Goal: Information Seeking & Learning: Learn about a topic

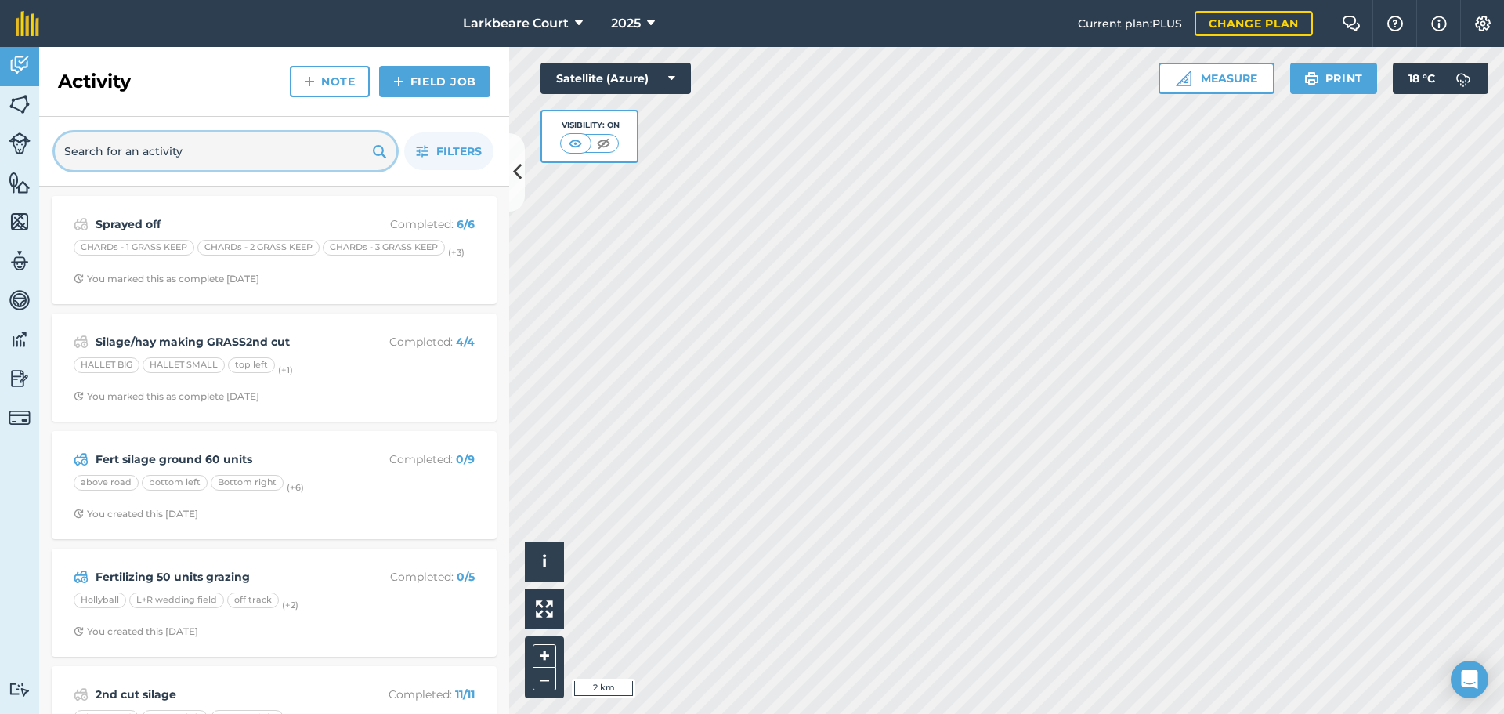
click at [215, 147] on input "text" at bounding box center [226, 151] width 342 height 38
click at [26, 97] on img at bounding box center [20, 104] width 22 height 24
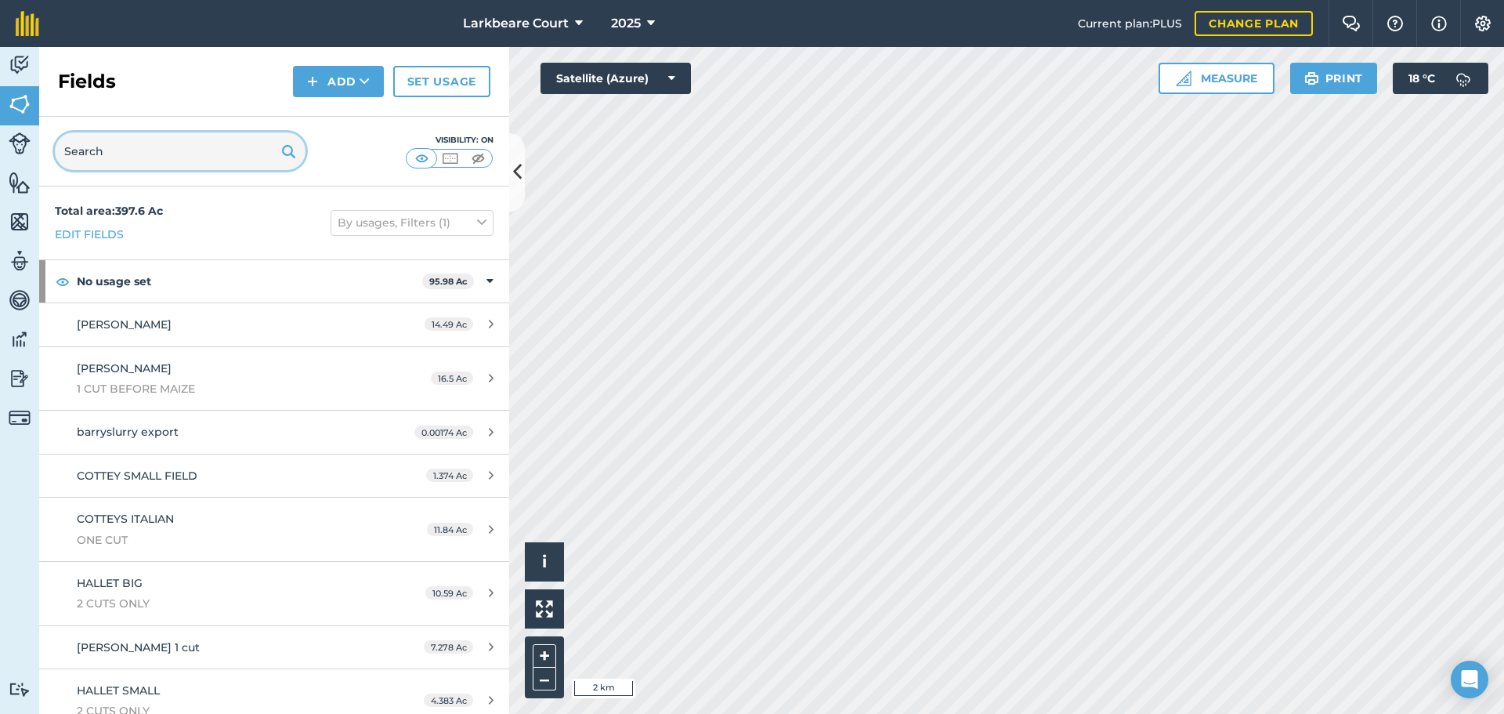
click at [197, 163] on input "text" at bounding box center [180, 151] width 251 height 38
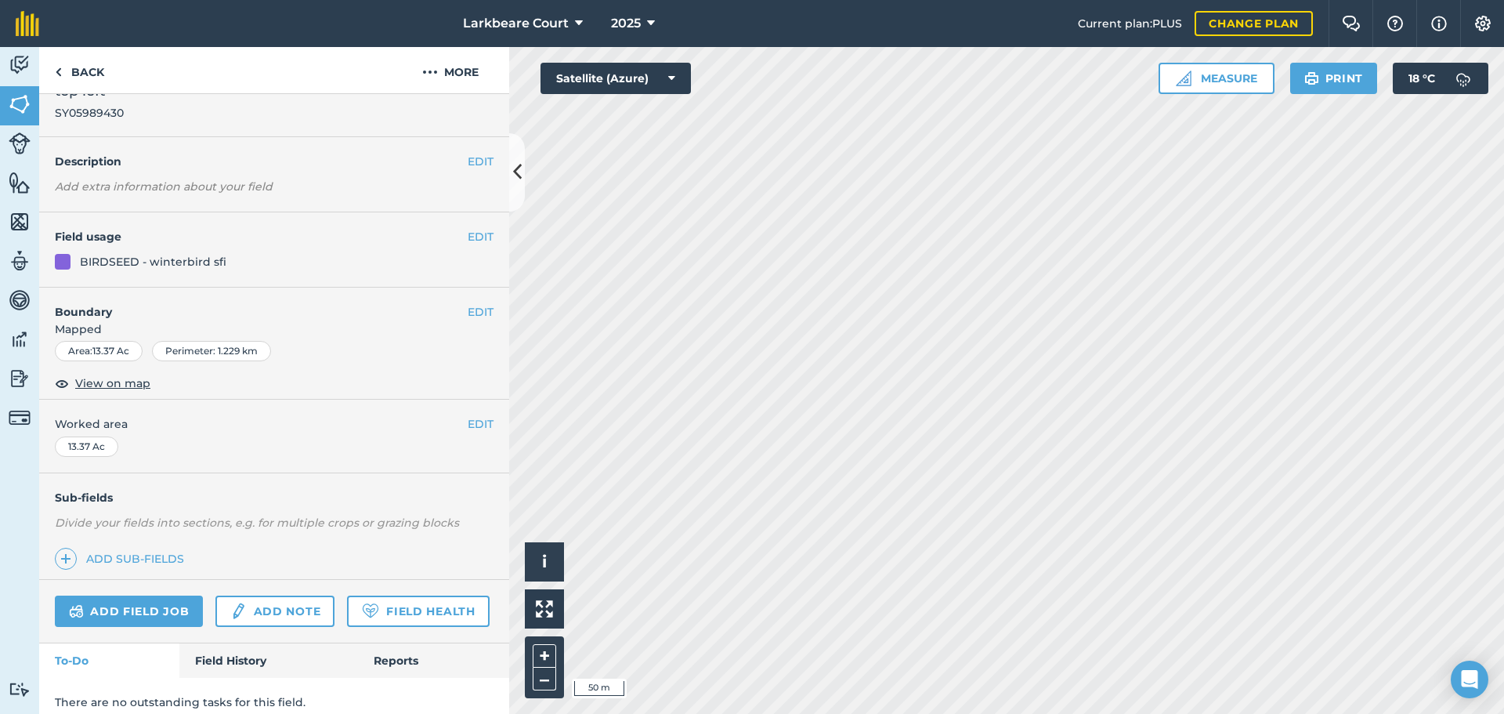
scroll to position [86, 0]
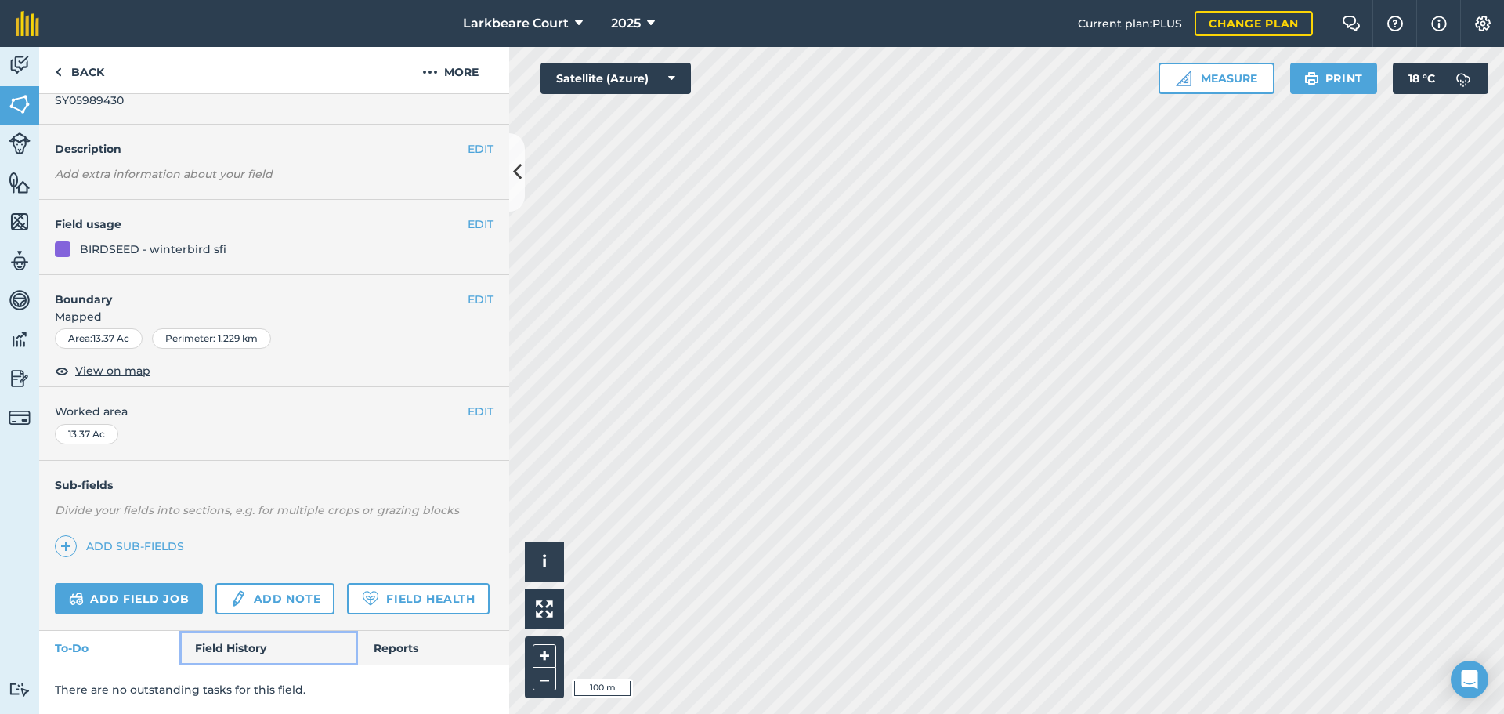
click at [228, 639] on link "Field History" at bounding box center [268, 648] width 178 height 34
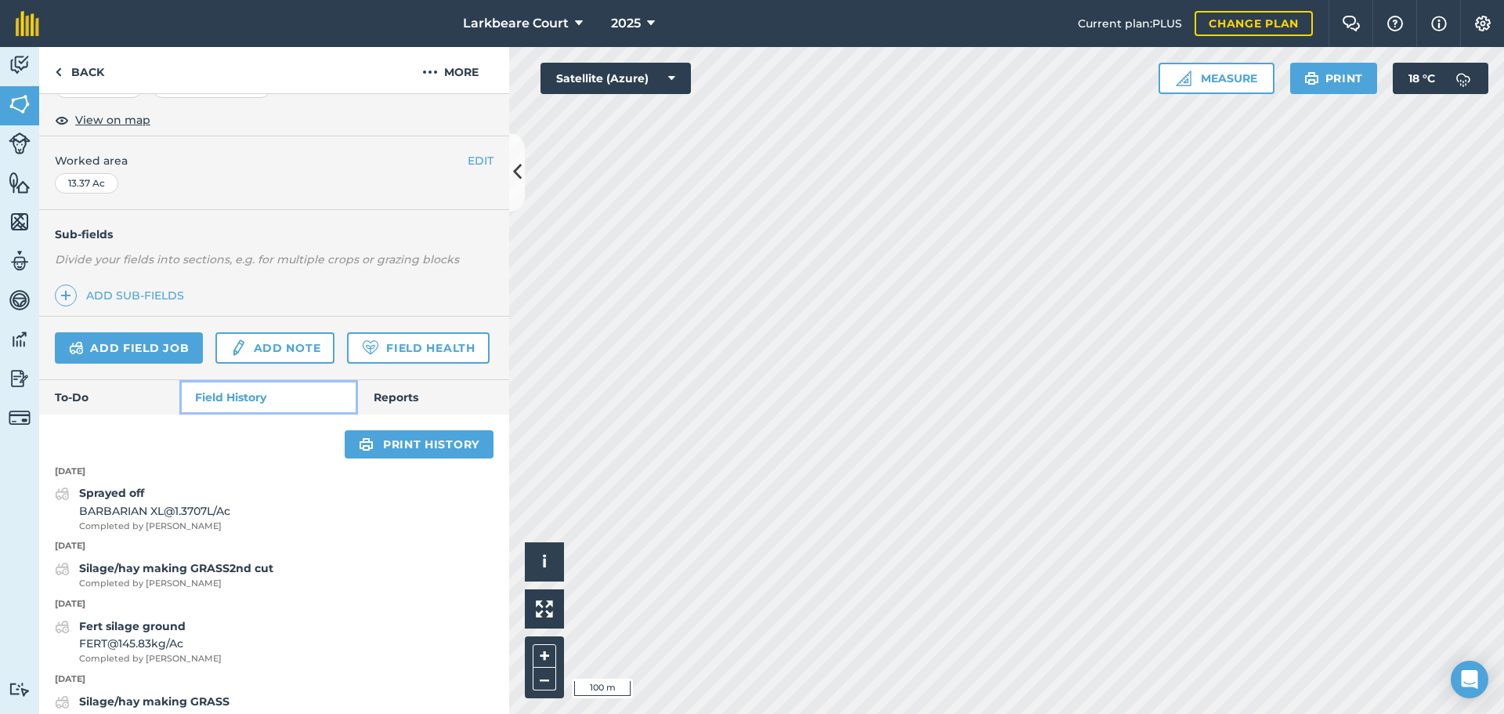
scroll to position [229, 0]
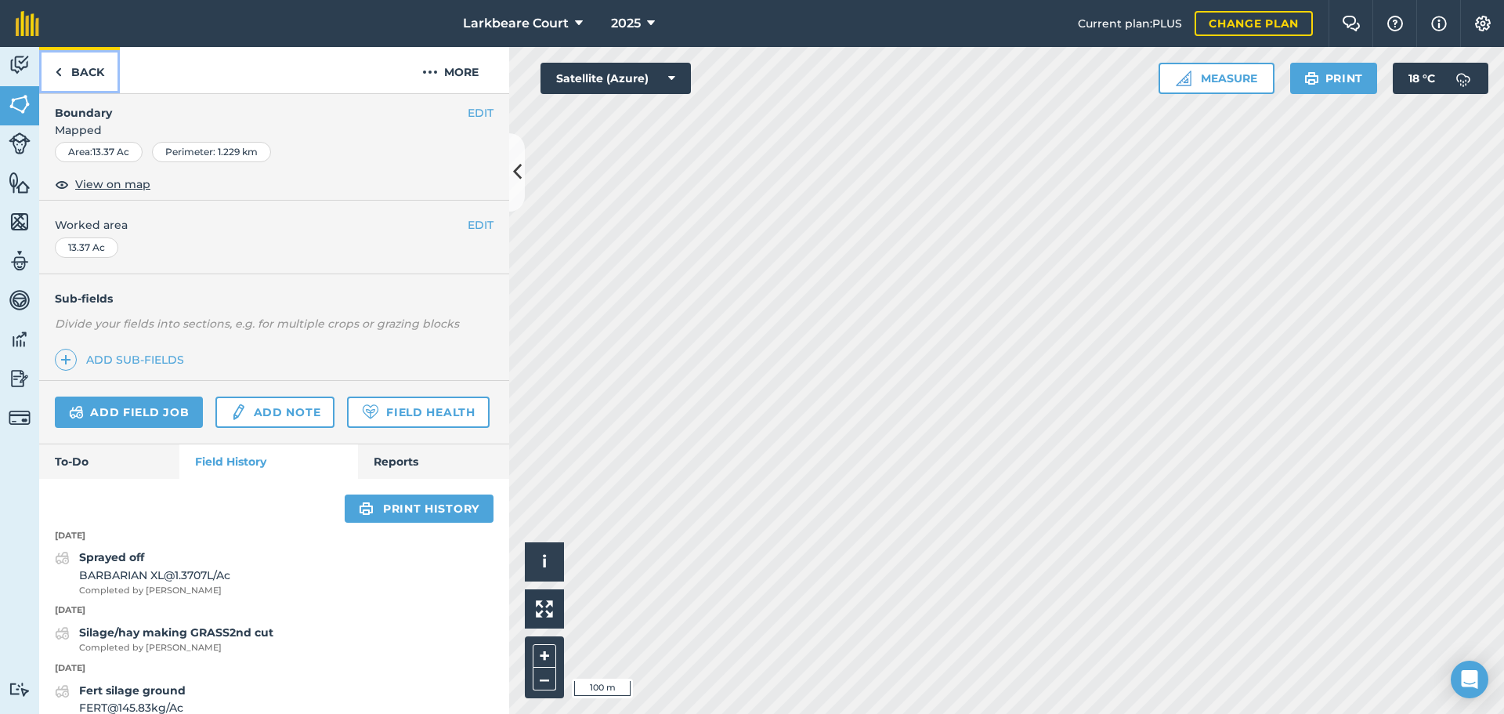
click at [86, 57] on link "Back" at bounding box center [79, 70] width 81 height 46
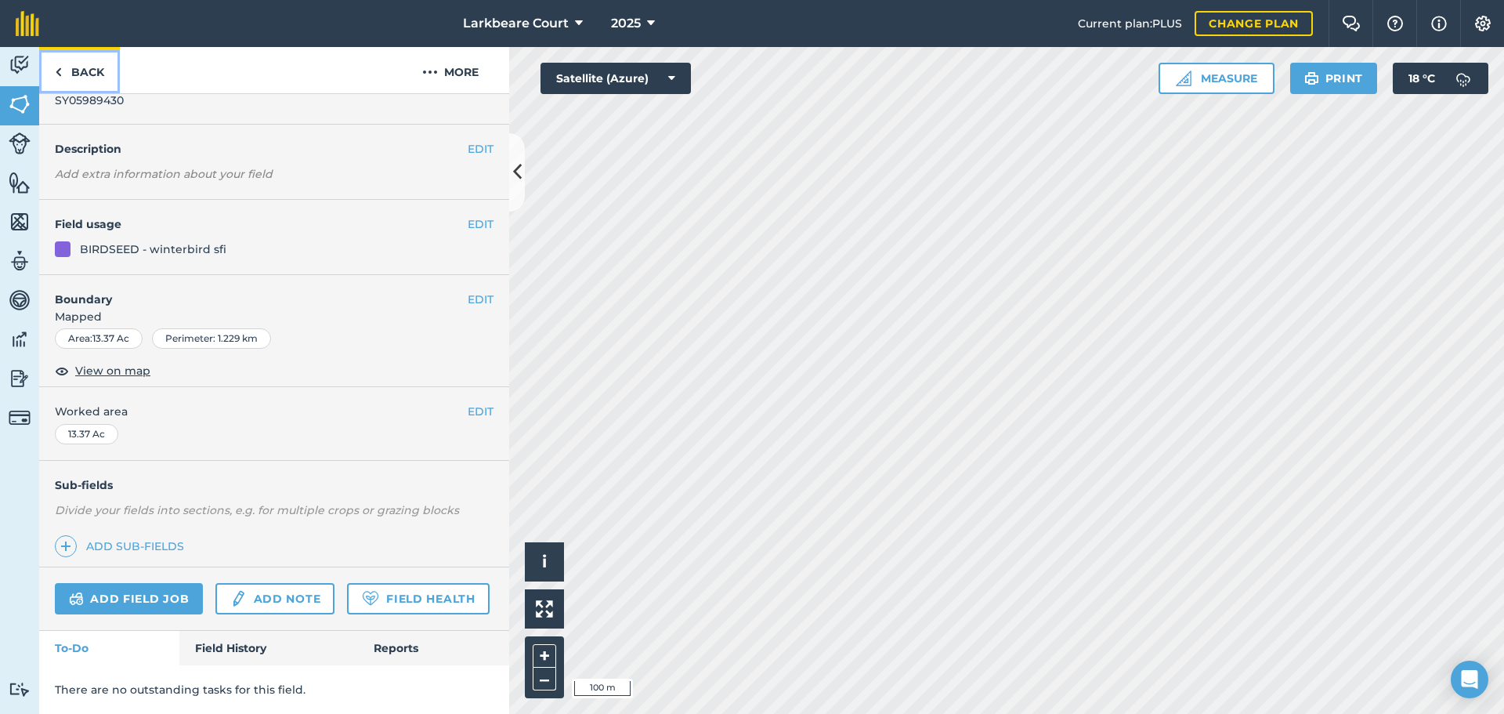
scroll to position [86, 0]
click at [241, 650] on link "Field History" at bounding box center [268, 648] width 178 height 34
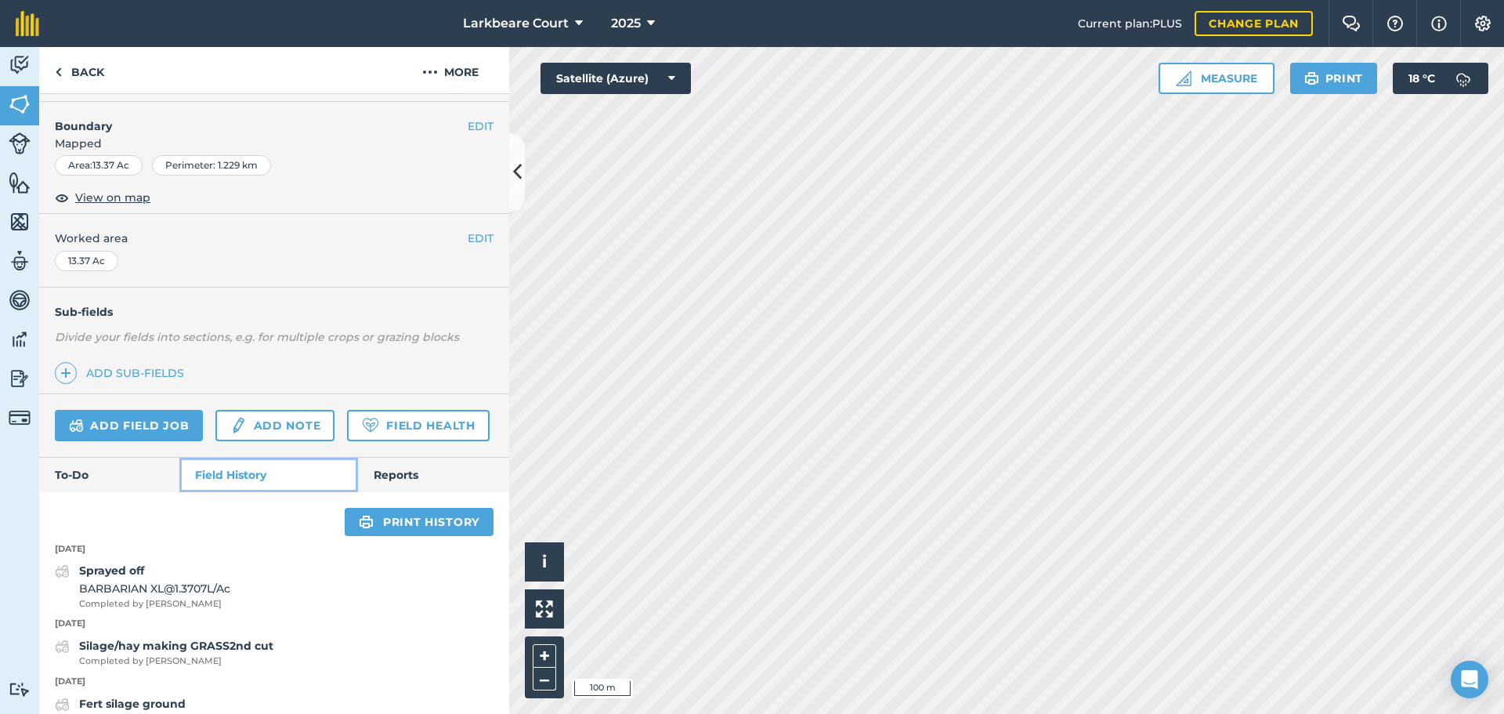
scroll to position [218, 0]
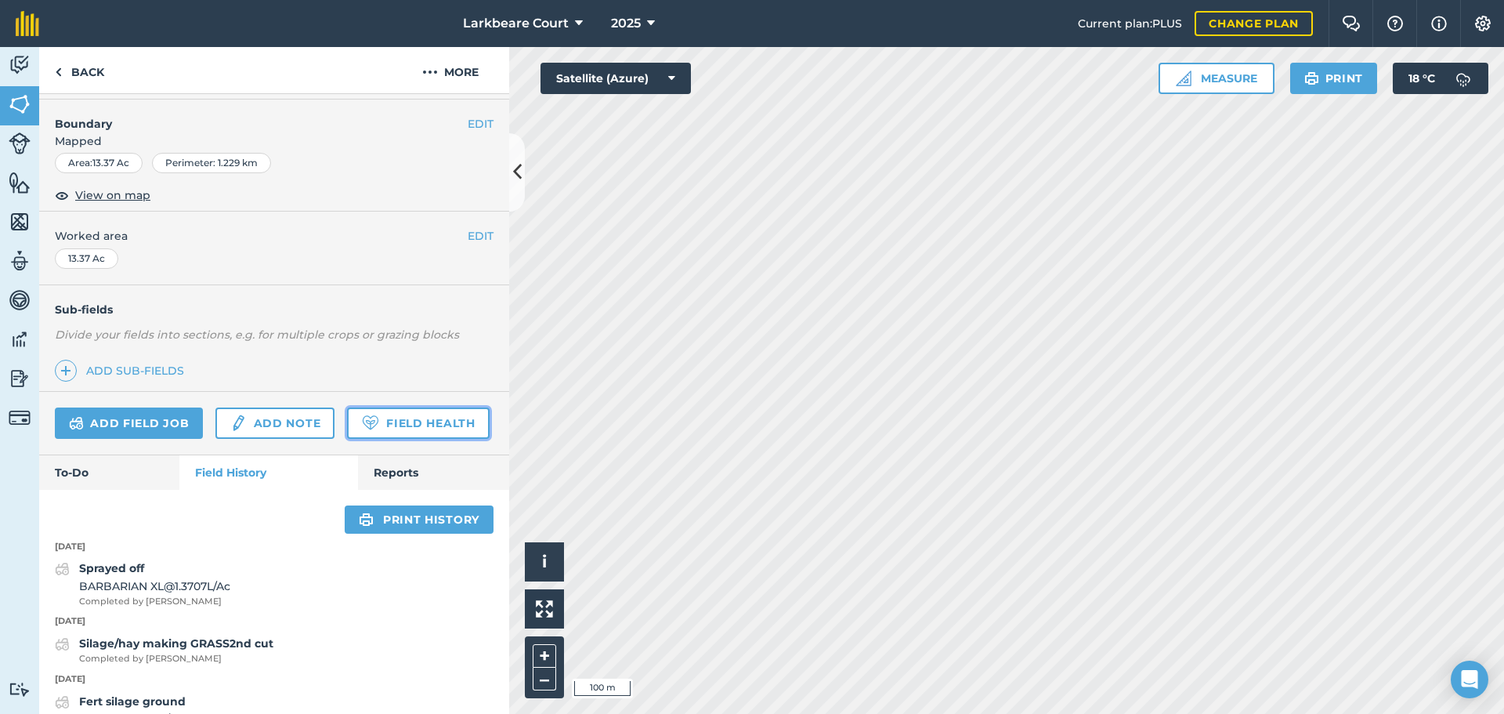
click at [347, 439] on link "Field Health" at bounding box center [418, 422] width 142 height 31
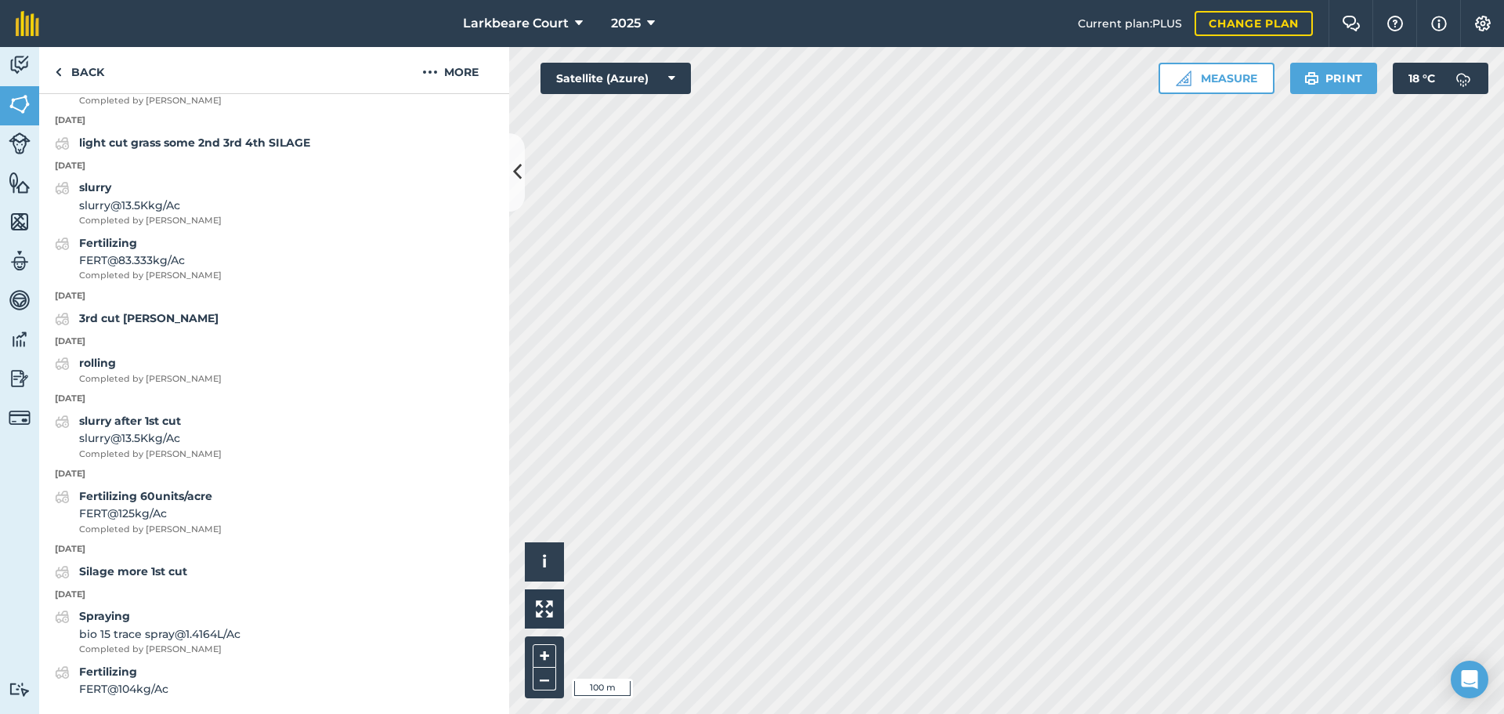
scroll to position [1224, 0]
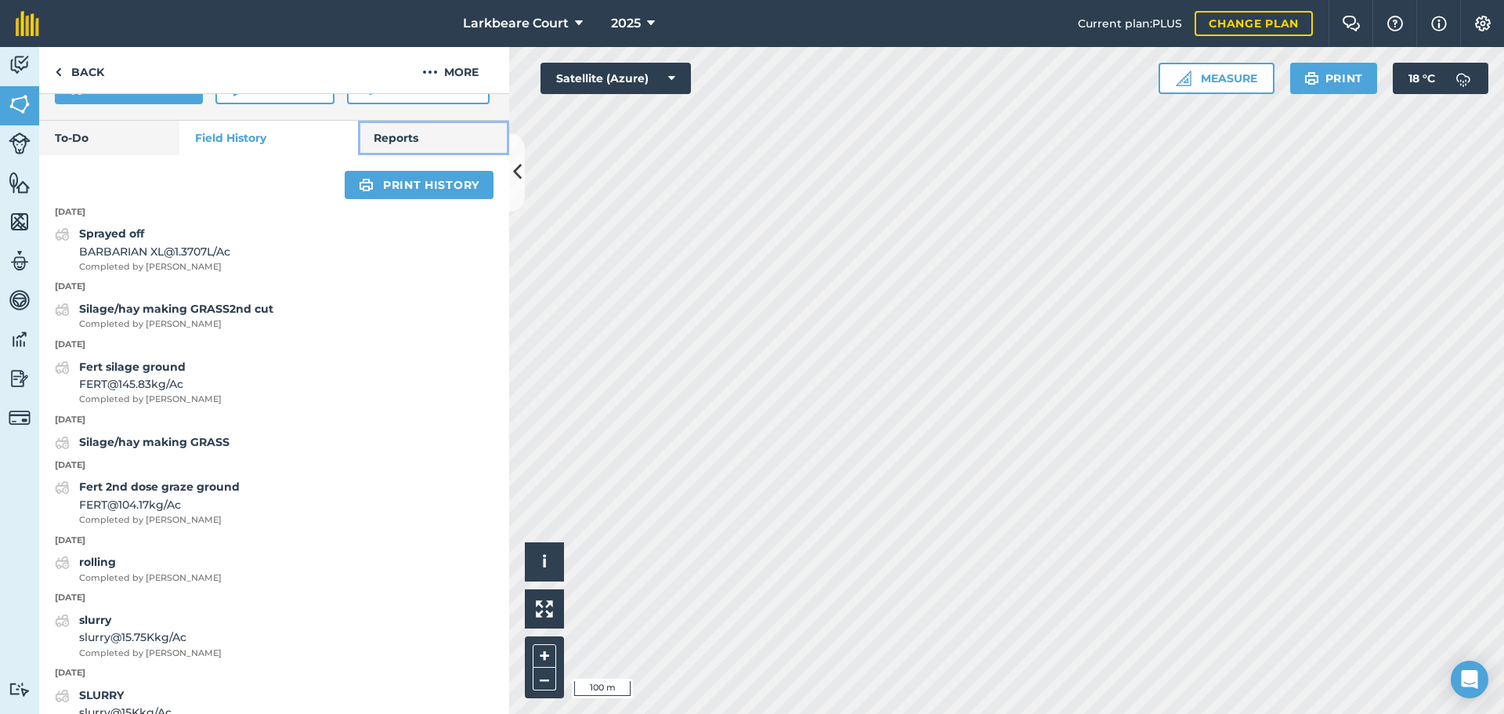
click at [447, 155] on link "Reports" at bounding box center [433, 138] width 151 height 34
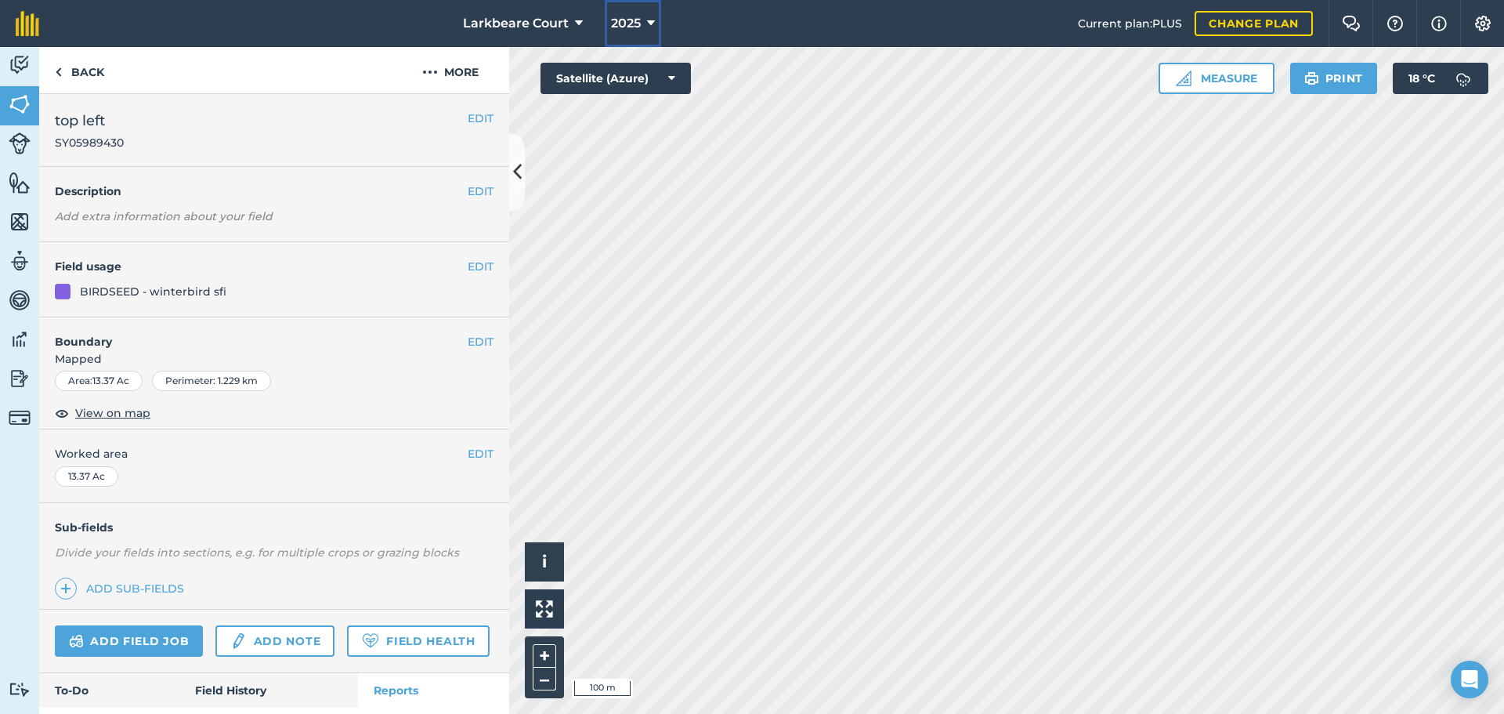
click at [655, 22] on button "2025" at bounding box center [633, 23] width 56 height 47
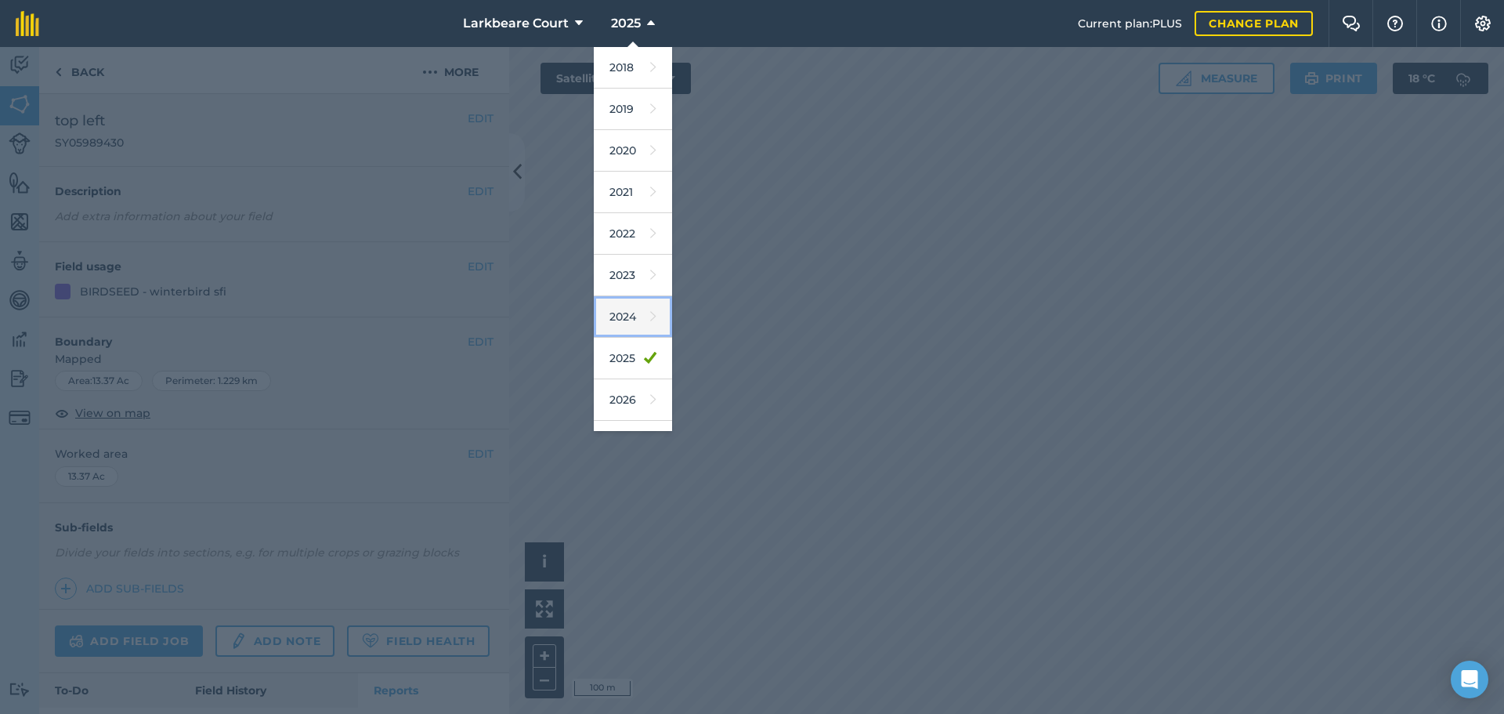
click at [633, 312] on link "2024" at bounding box center [633, 317] width 78 height 42
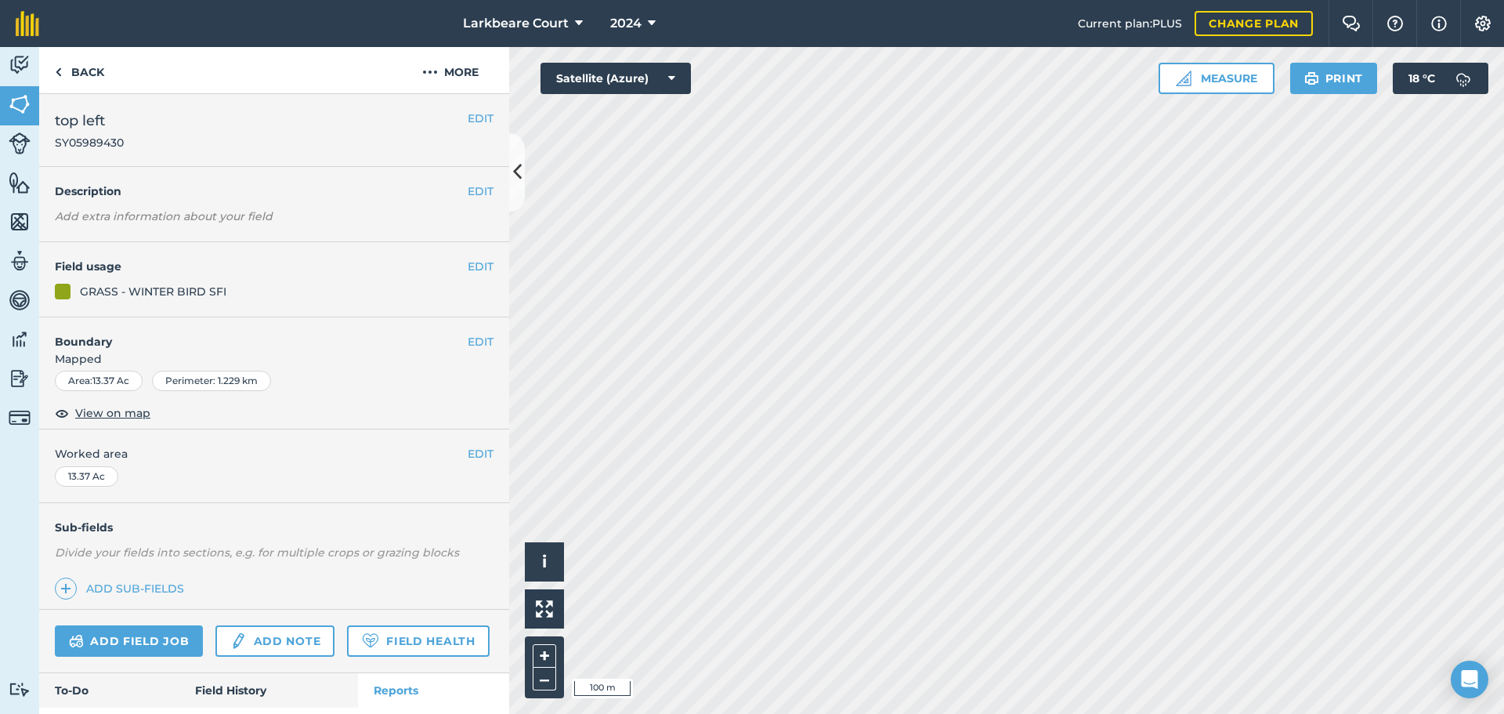
scroll to position [171, 0]
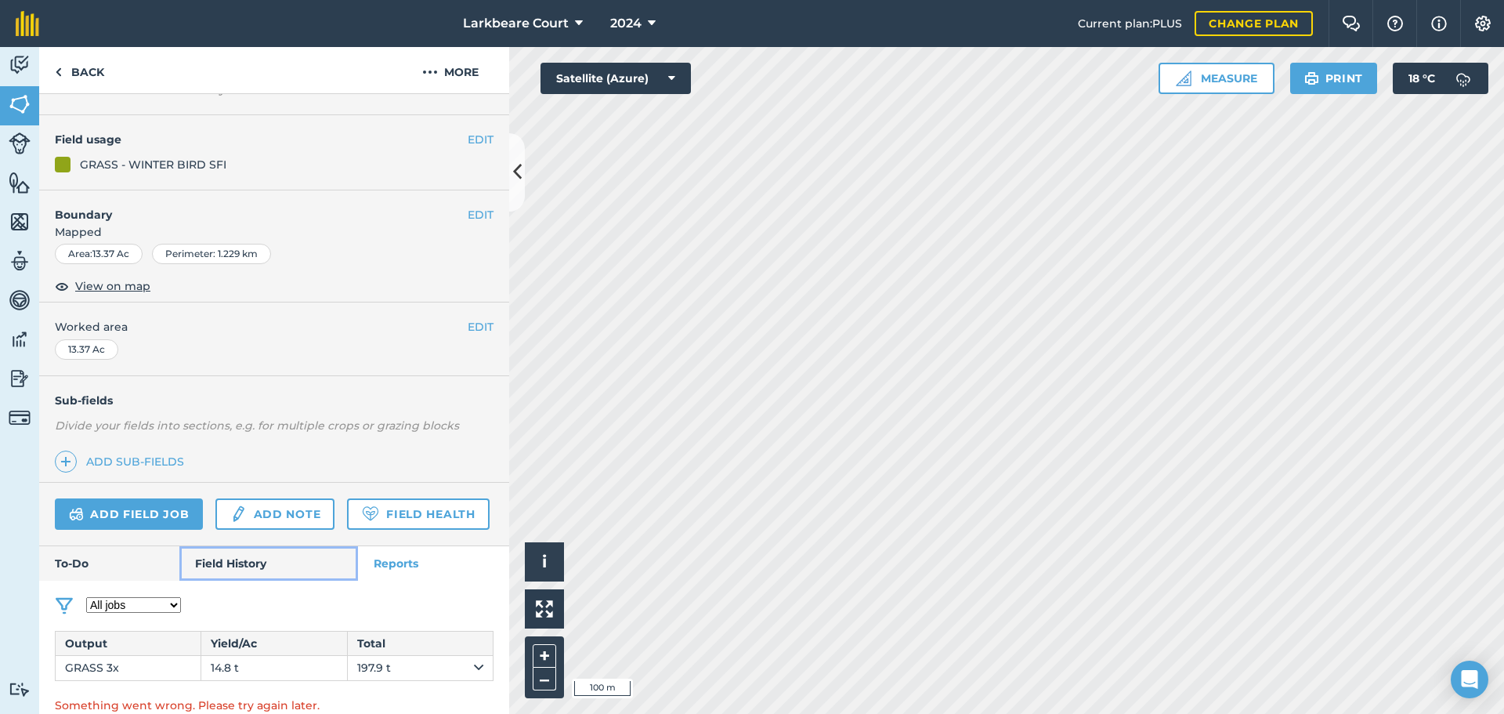
click at [261, 566] on link "Field History" at bounding box center [268, 563] width 178 height 34
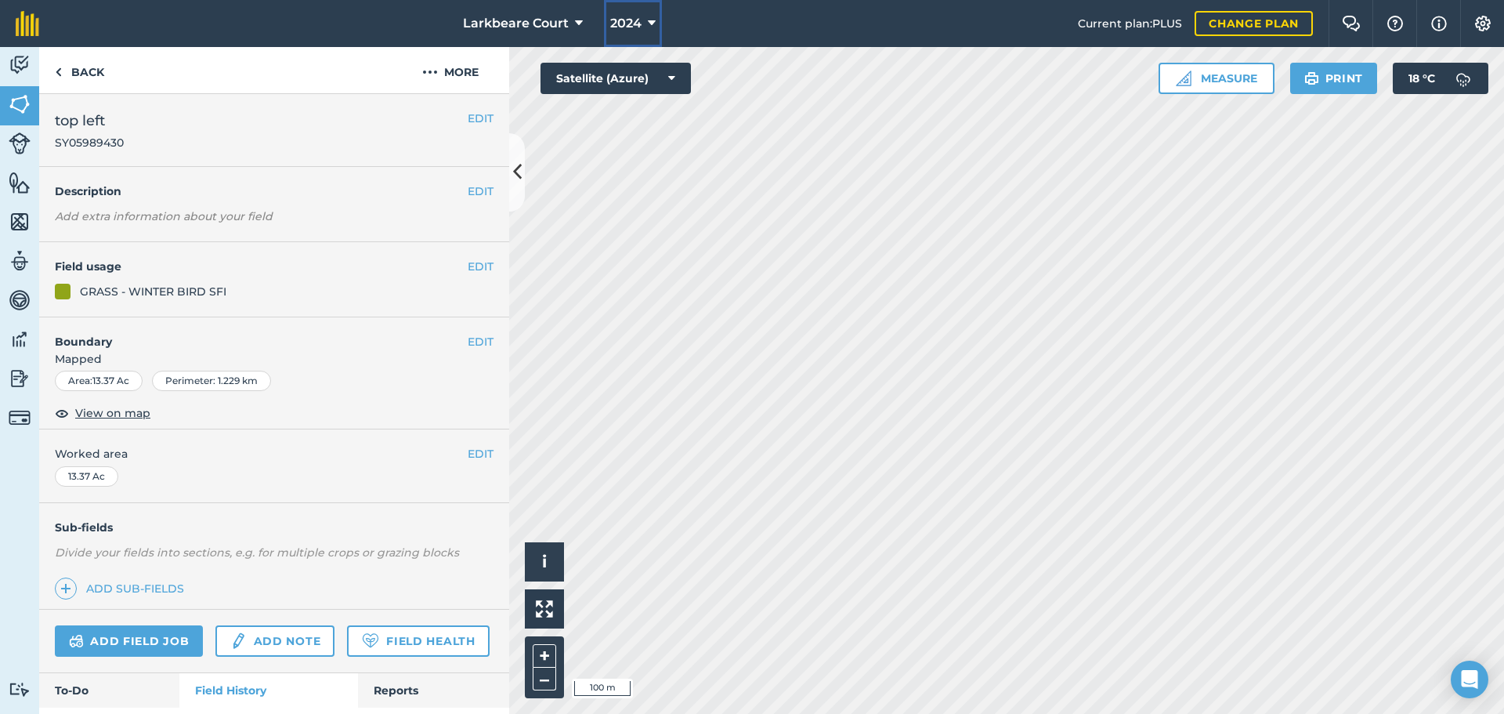
click at [642, 21] on button "2024" at bounding box center [633, 23] width 58 height 47
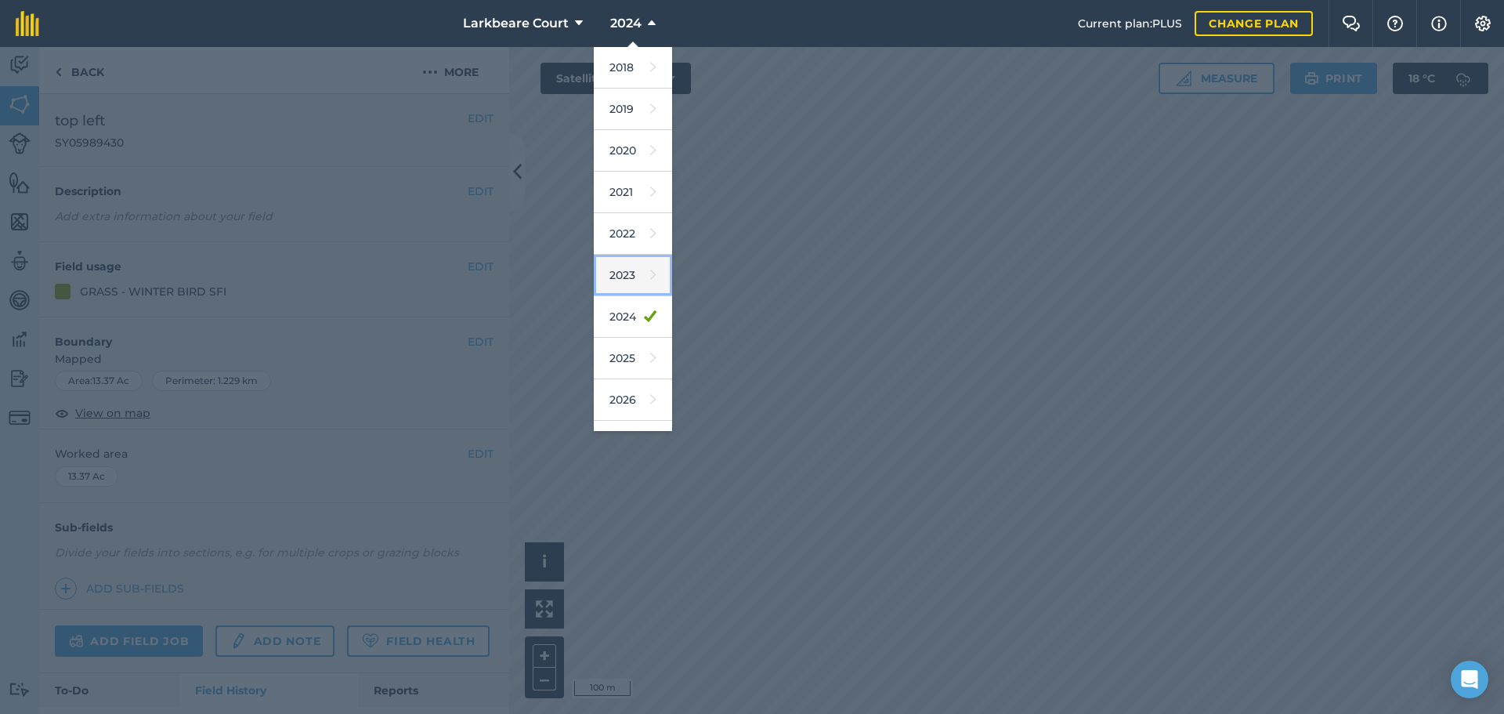
click at [626, 279] on link "2023" at bounding box center [633, 276] width 78 height 42
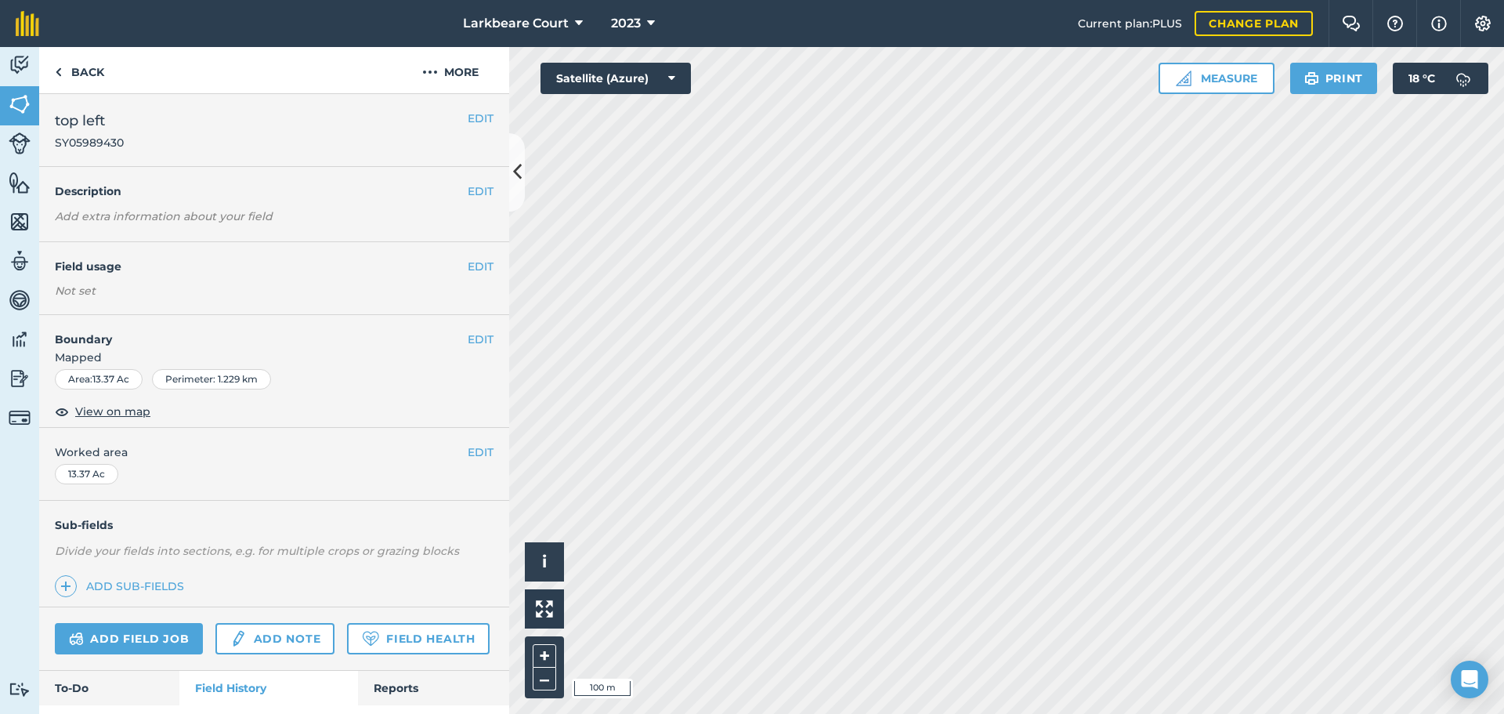
scroll to position [356, 0]
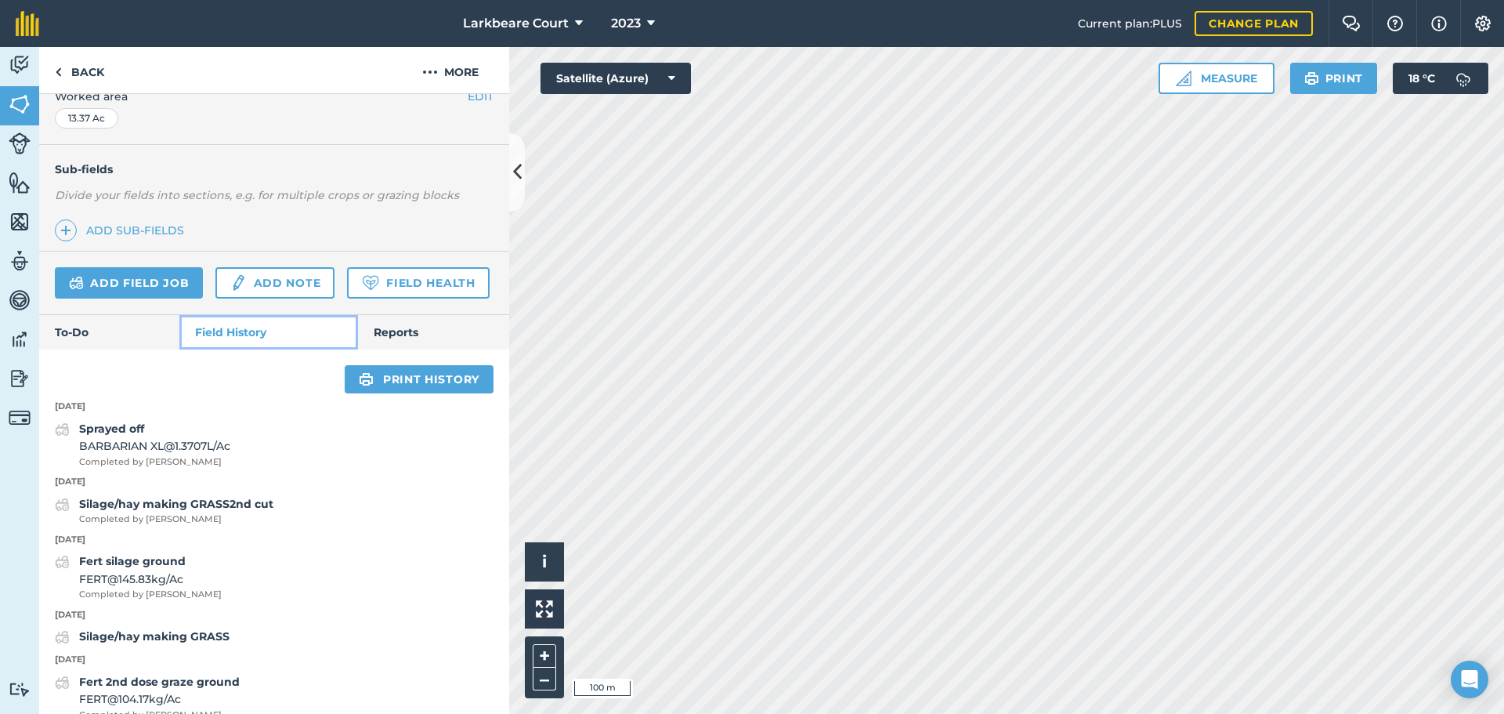
click at [263, 349] on link "Field History" at bounding box center [268, 332] width 178 height 34
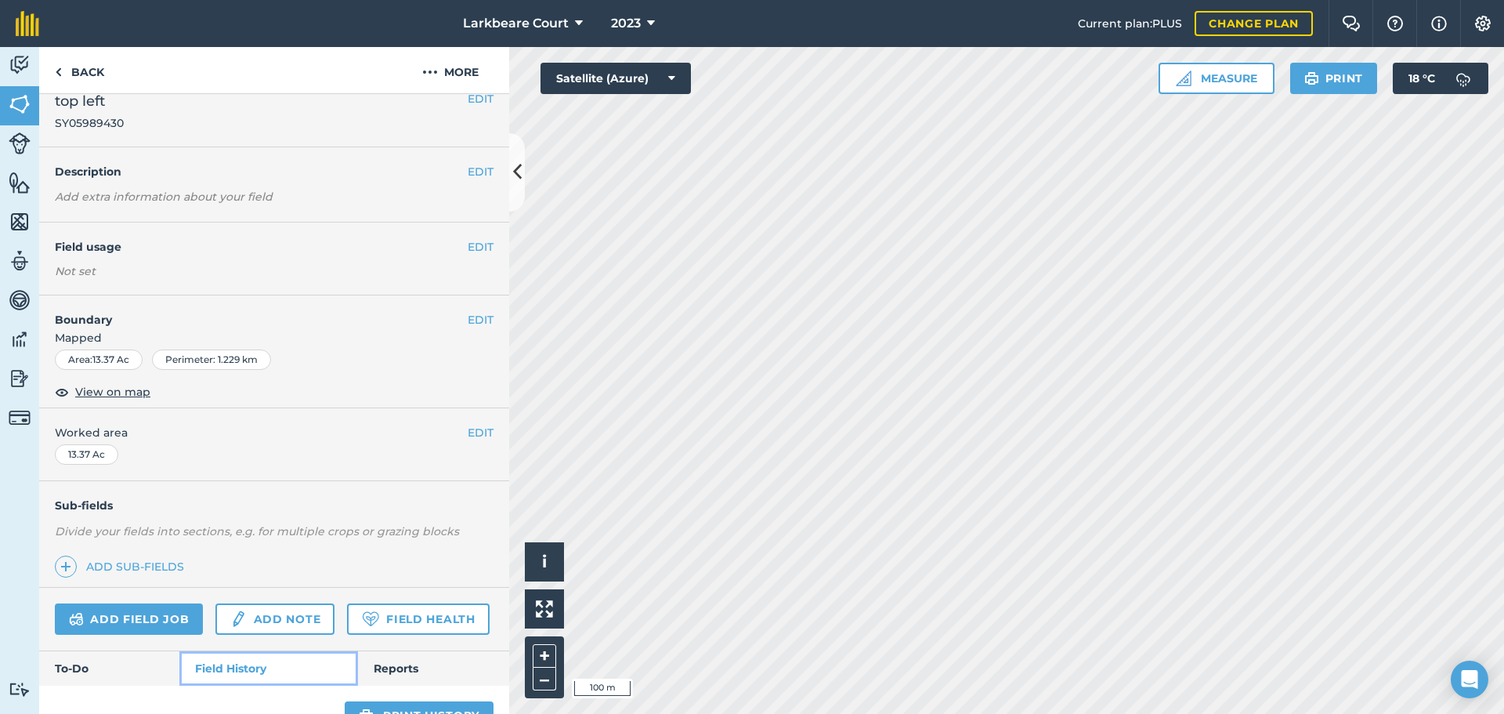
scroll to position [0, 0]
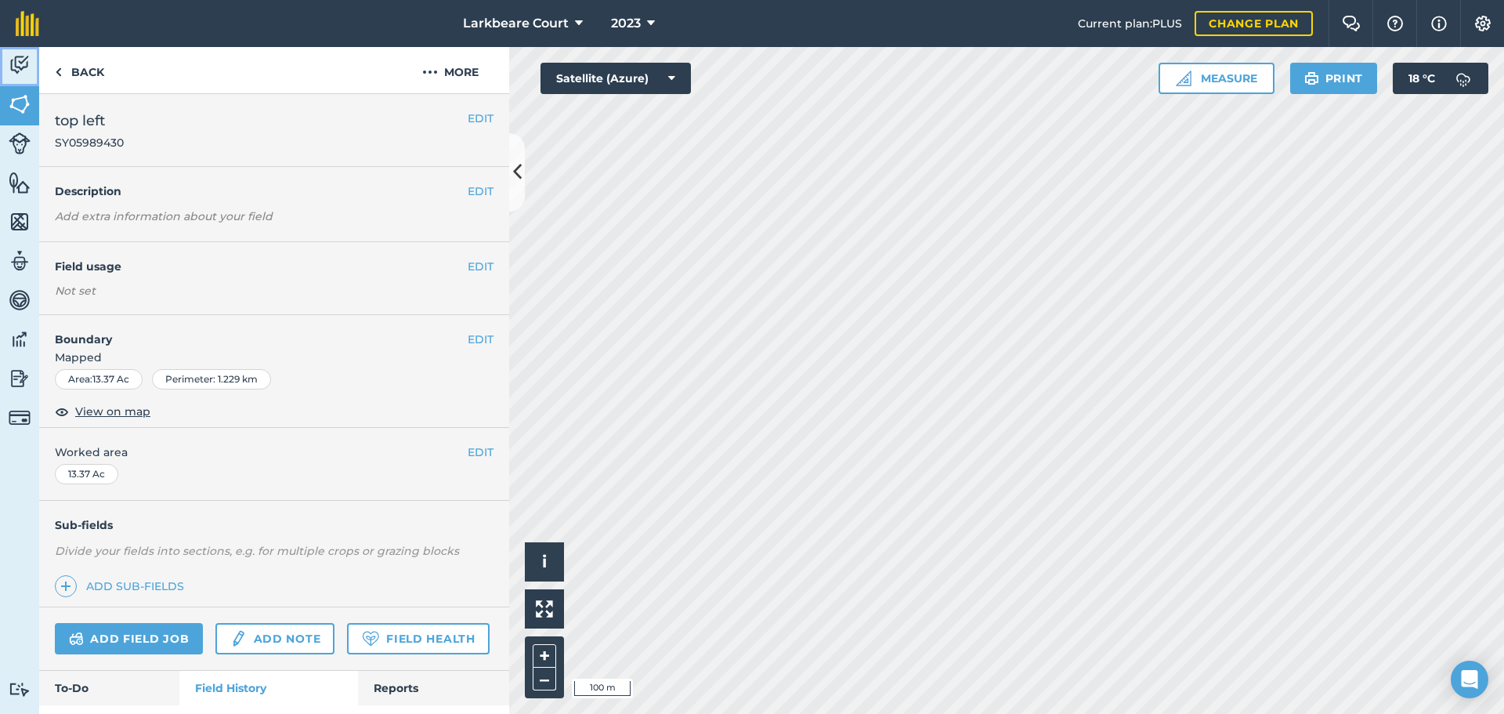
click at [16, 63] on img at bounding box center [20, 65] width 22 height 24
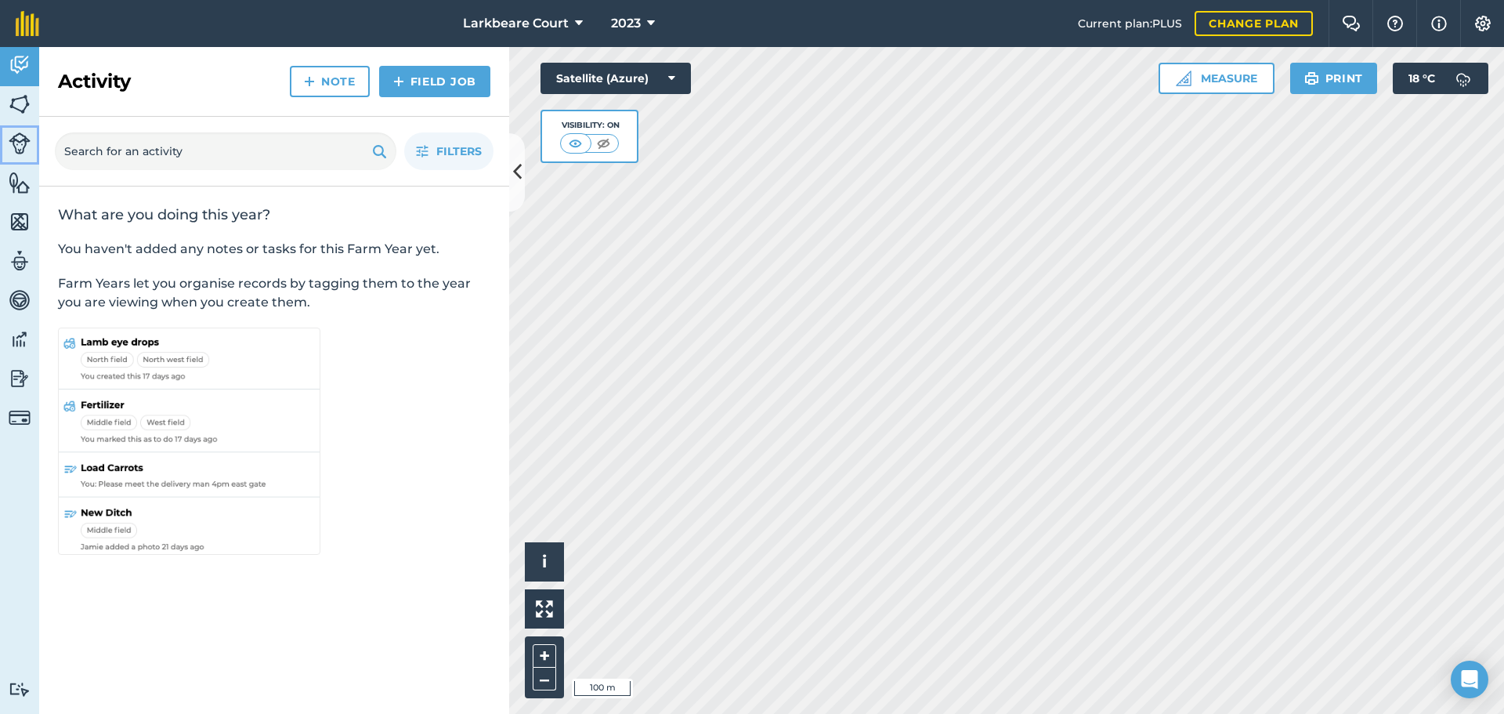
click at [19, 140] on img at bounding box center [20, 143] width 22 height 22
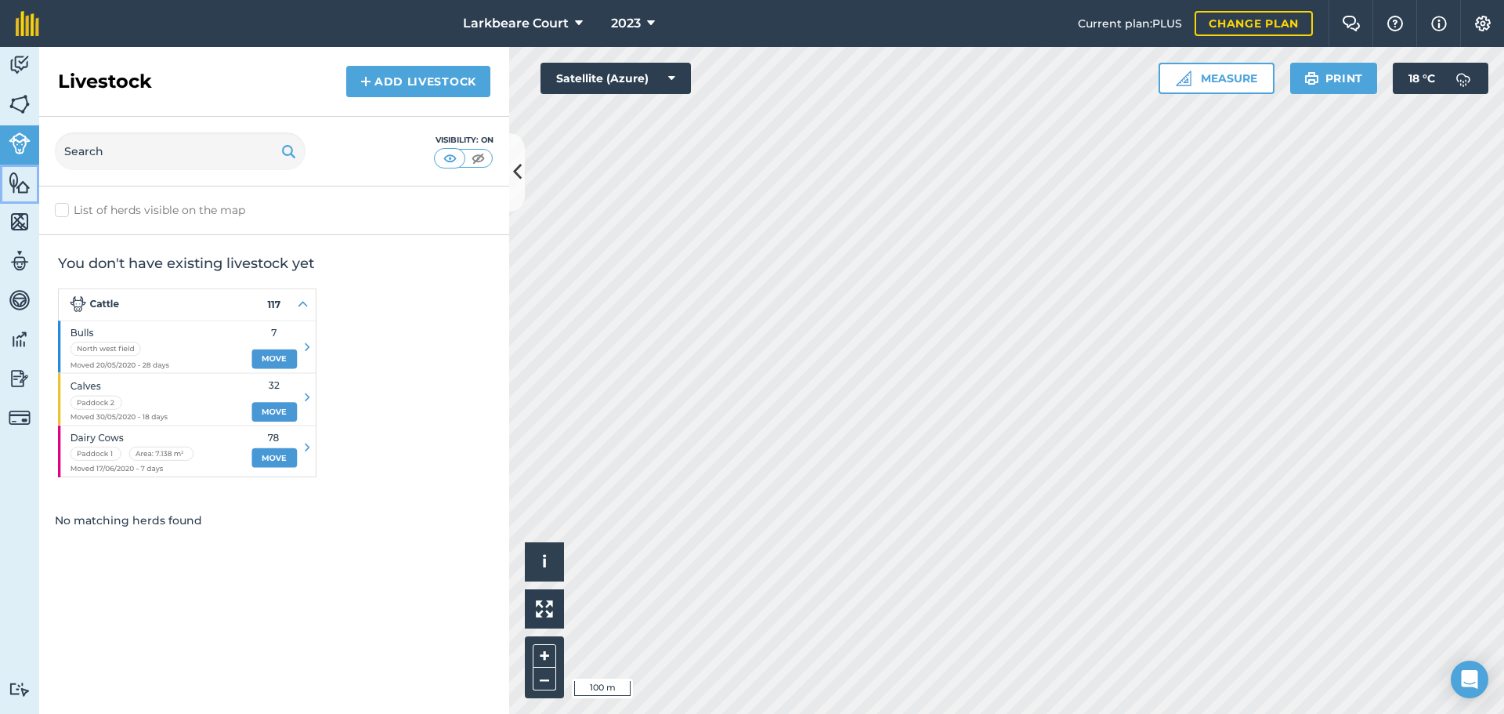
click at [21, 181] on img at bounding box center [20, 183] width 22 height 24
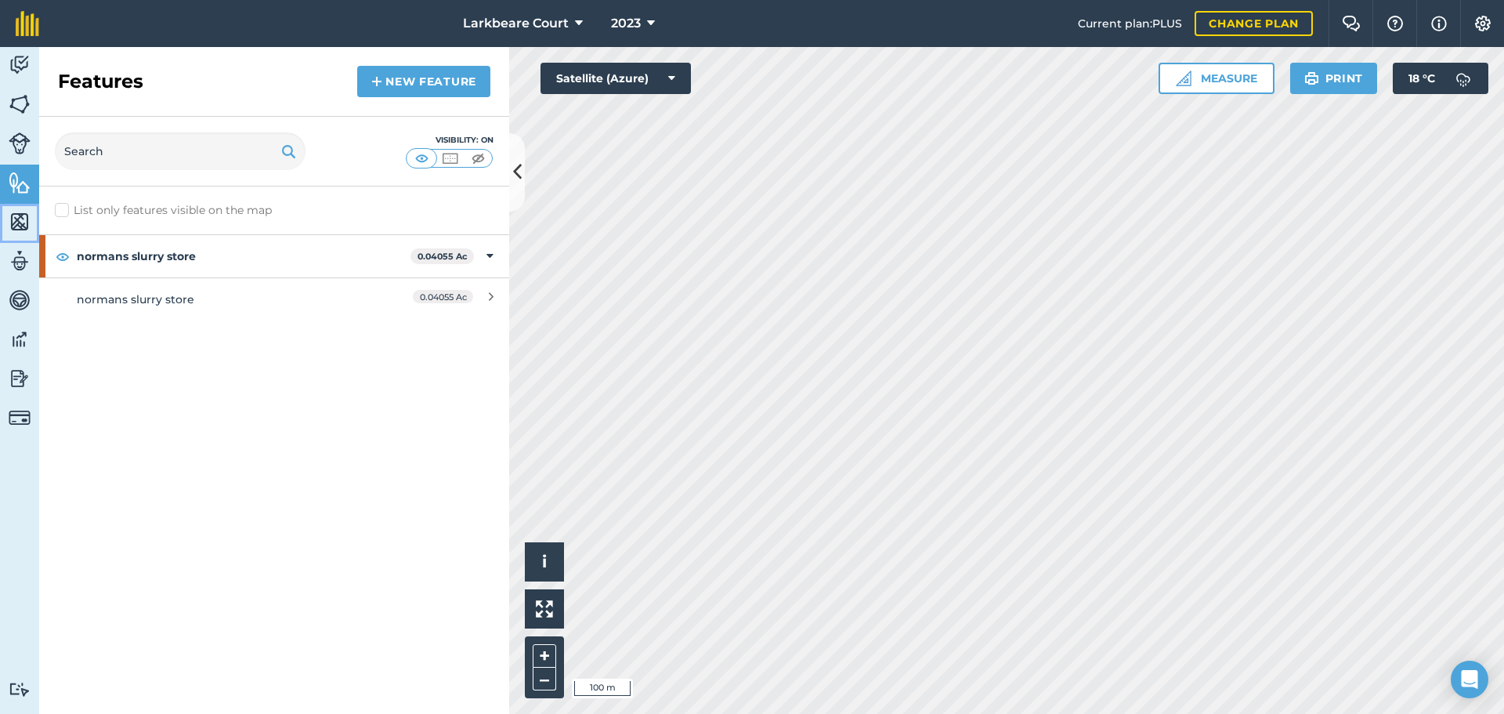
click at [23, 223] on img at bounding box center [20, 222] width 22 height 24
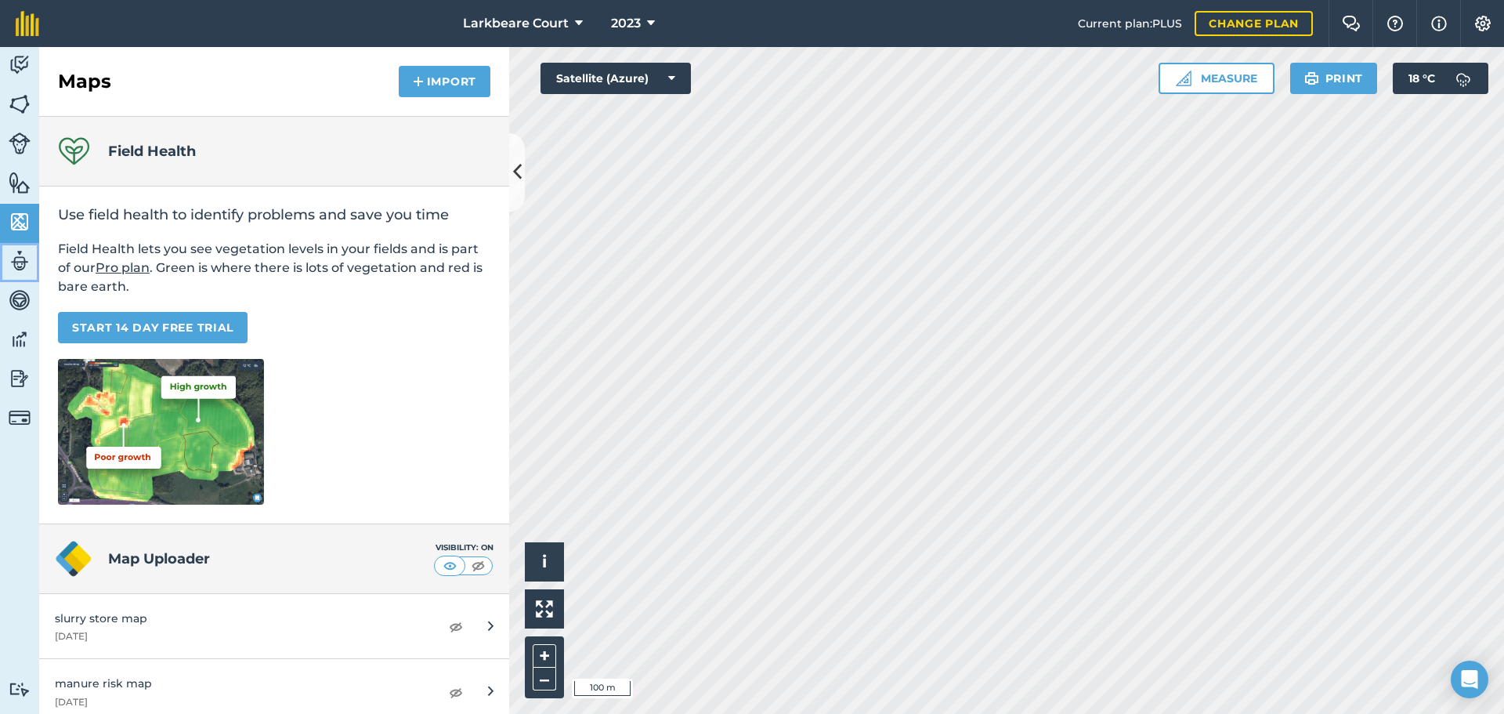
click at [18, 258] on img at bounding box center [20, 261] width 22 height 24
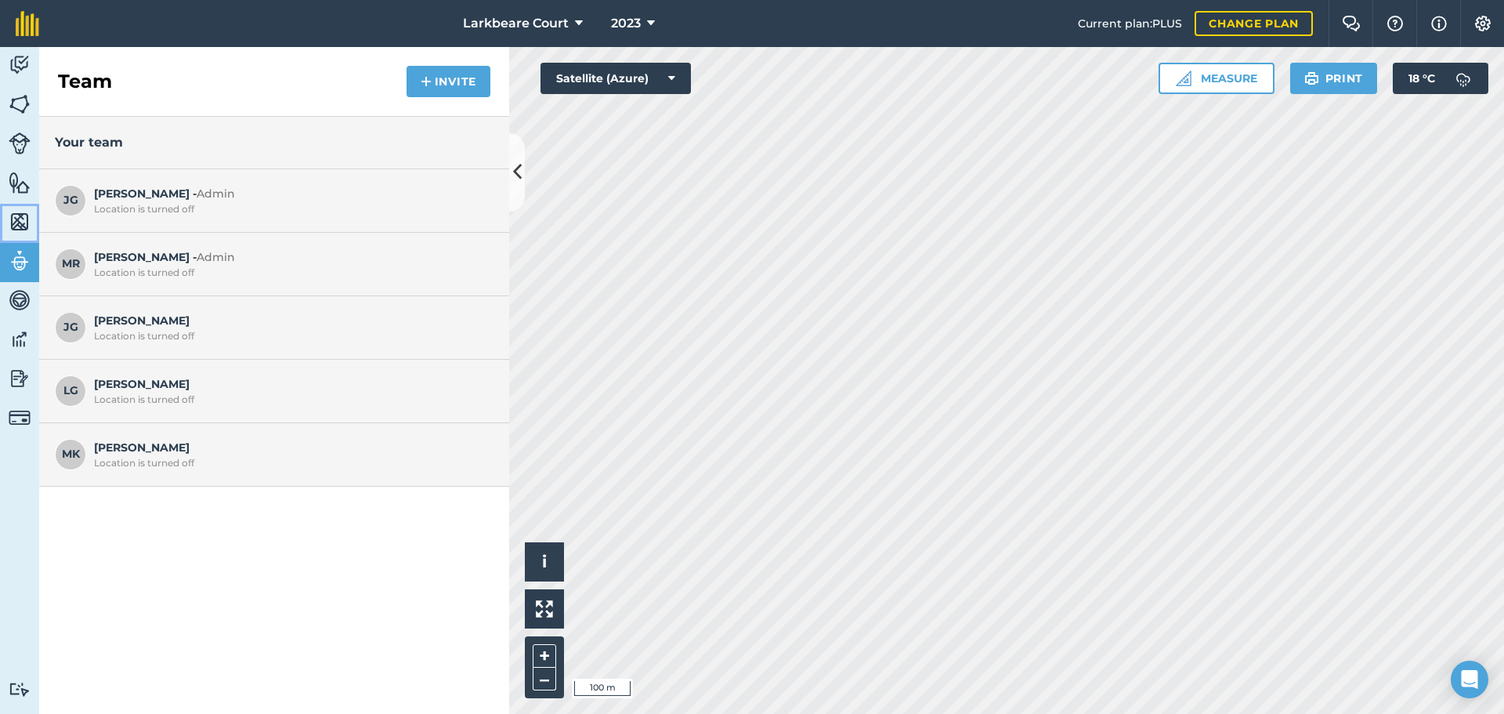
click at [21, 219] on img at bounding box center [20, 222] width 22 height 24
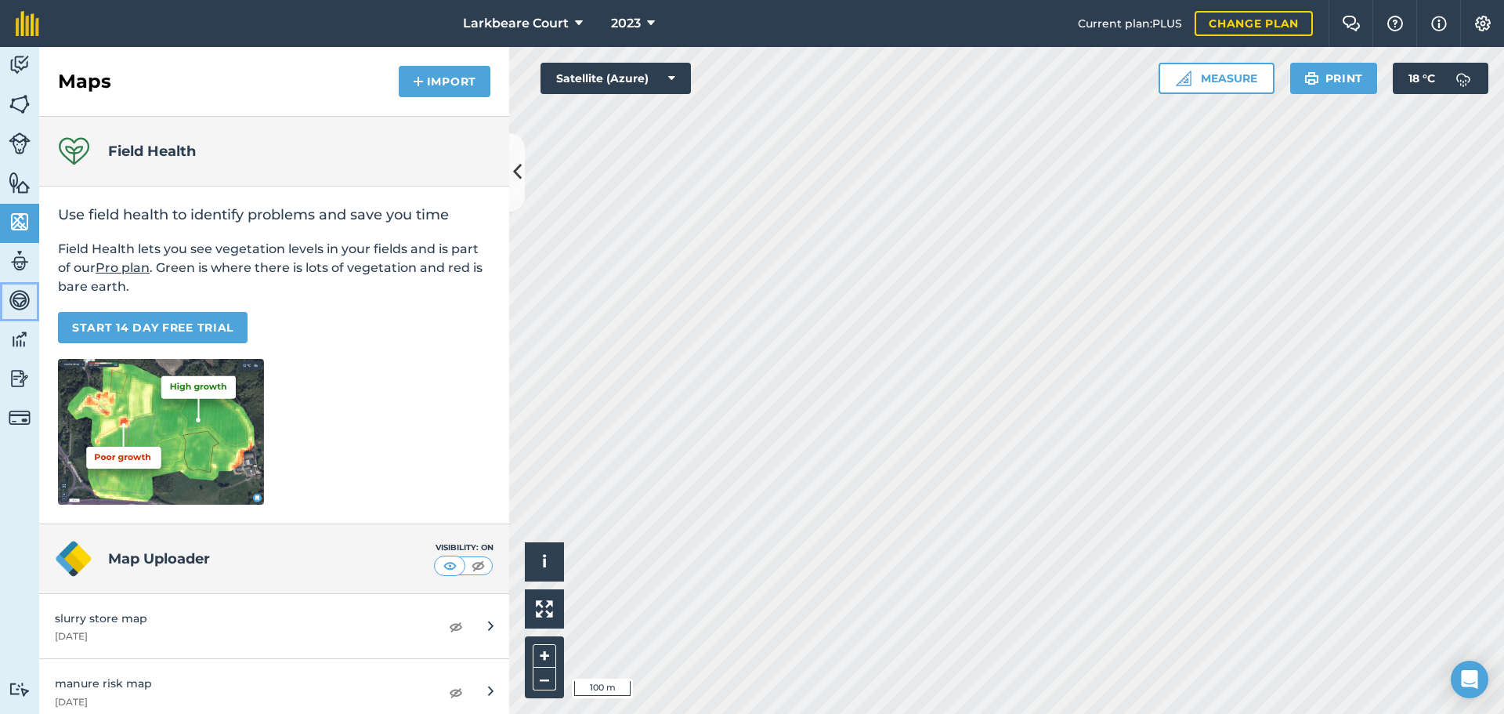
click at [19, 294] on img at bounding box center [20, 300] width 22 height 24
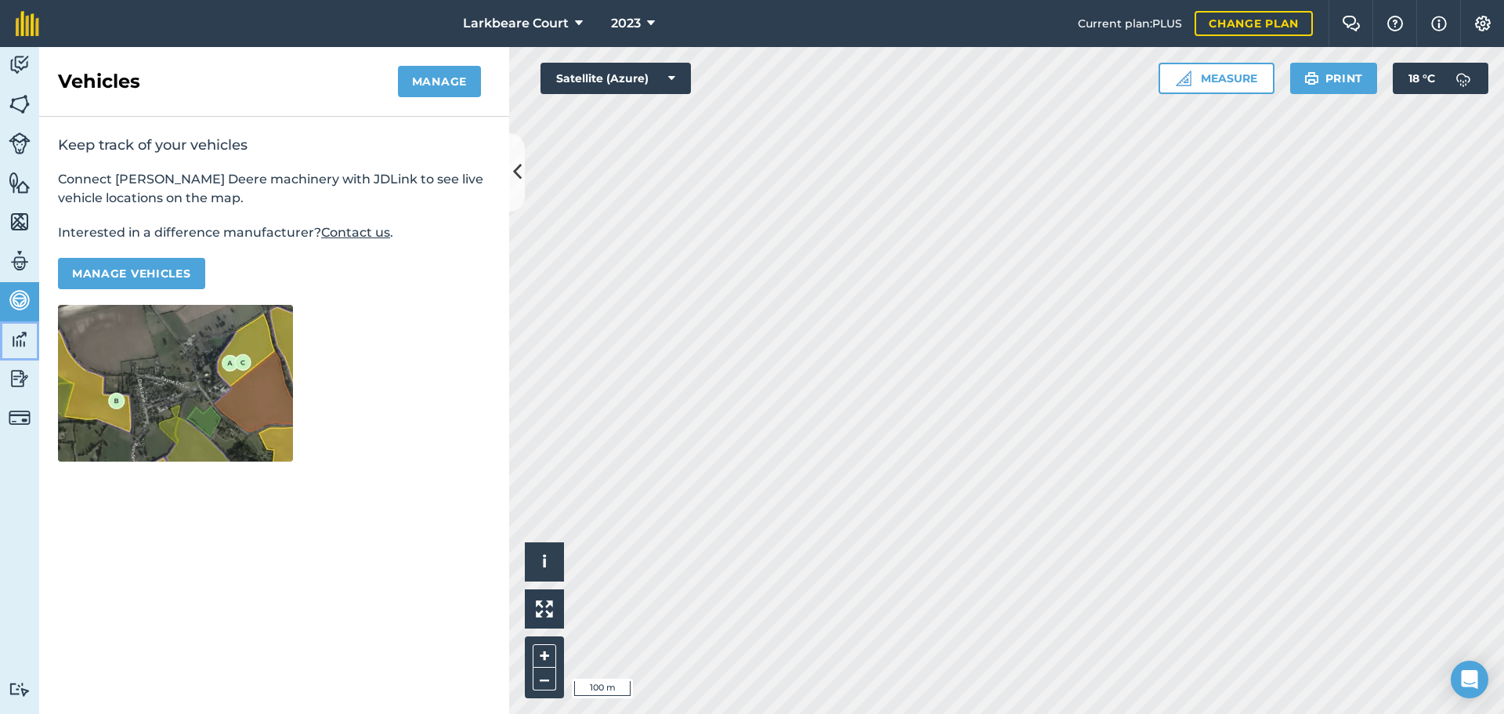
click at [20, 328] on img at bounding box center [20, 340] width 22 height 24
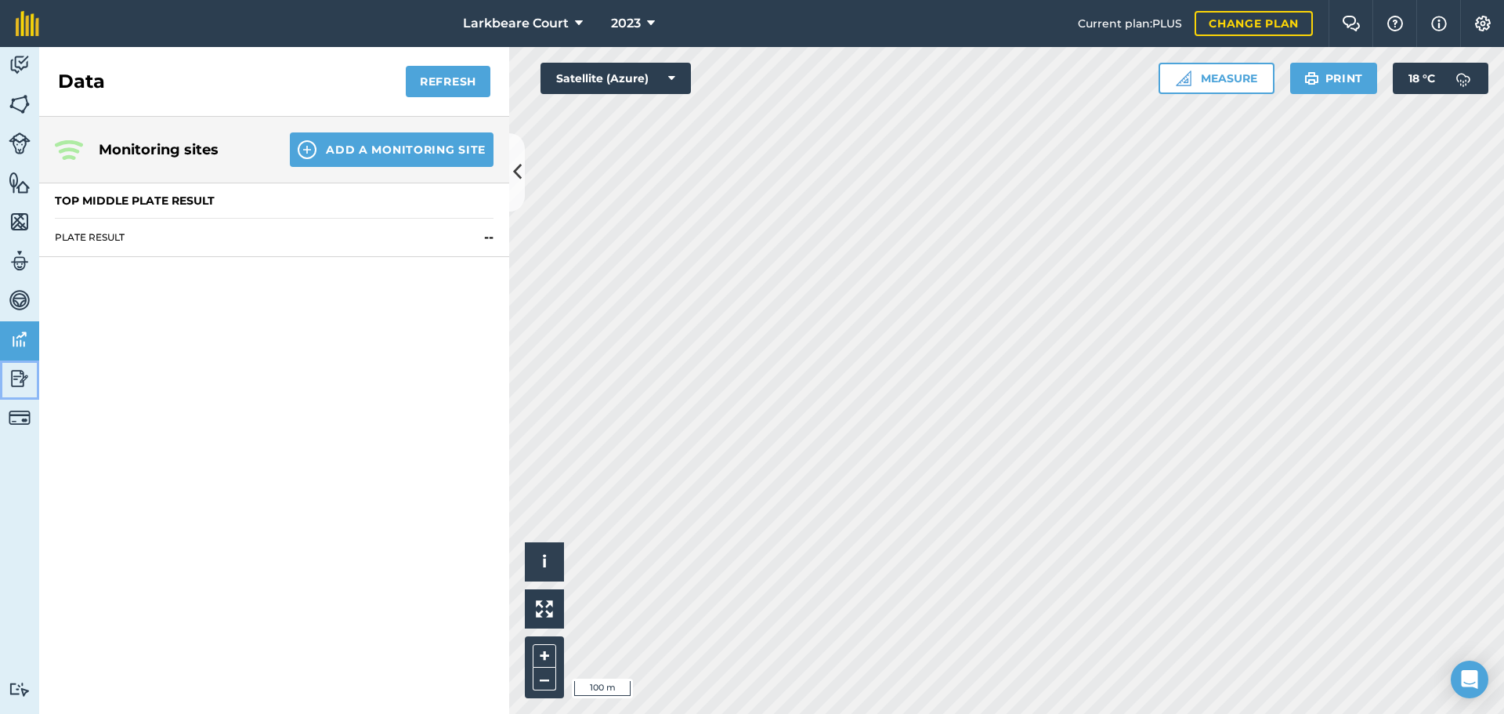
click at [23, 382] on img at bounding box center [20, 379] width 22 height 24
